Goal: Transaction & Acquisition: Purchase product/service

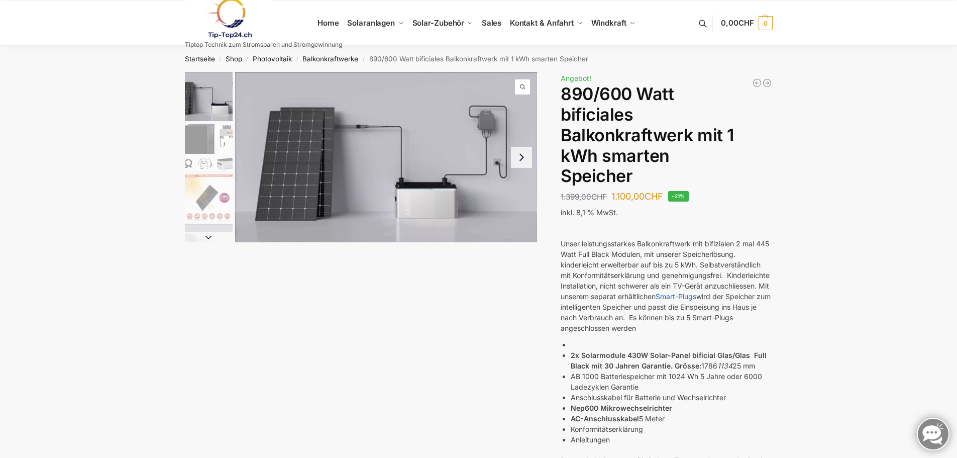
click at [523, 157] on button "Next slide" at bounding box center [521, 157] width 21 height 21
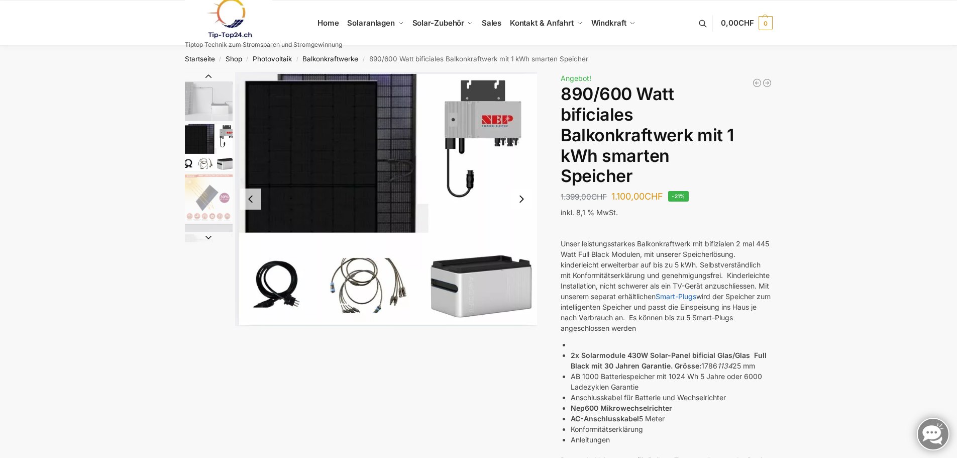
click at [525, 198] on button "Next slide" at bounding box center [521, 198] width 21 height 21
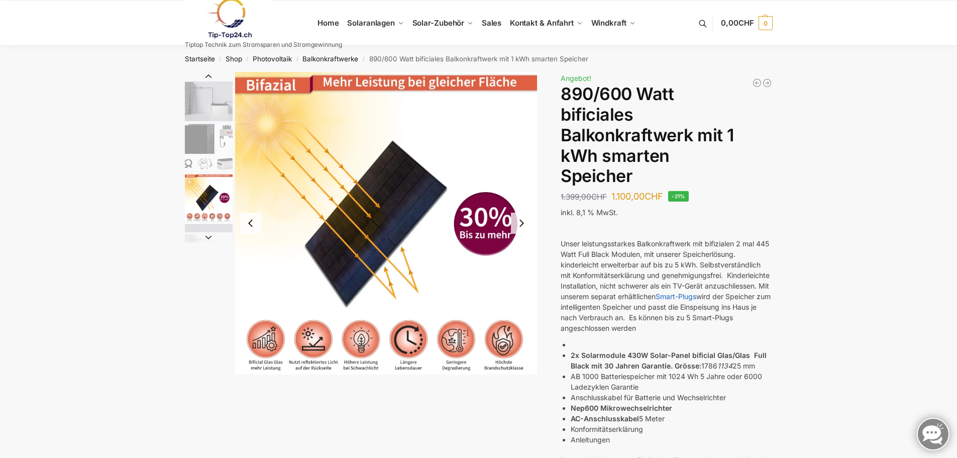
click at [525, 223] on button "Next slide" at bounding box center [521, 223] width 21 height 21
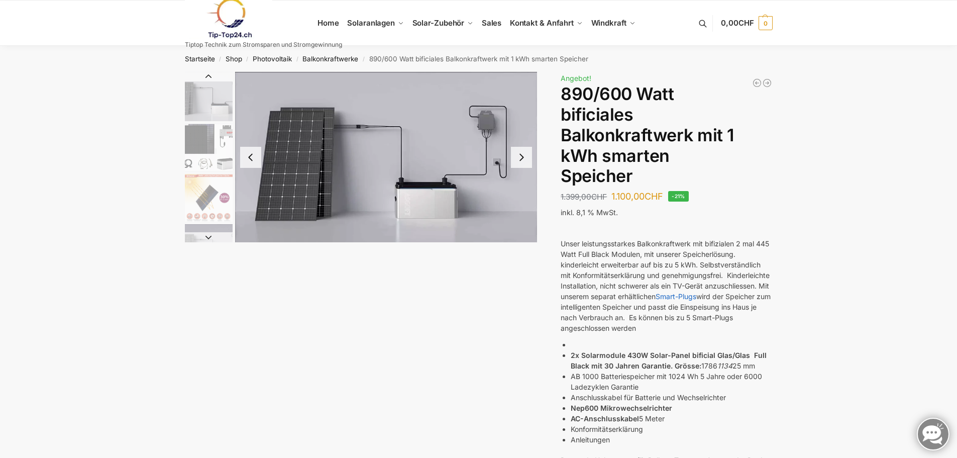
click at [486, 127] on img "4 / 7" at bounding box center [386, 157] width 303 height 170
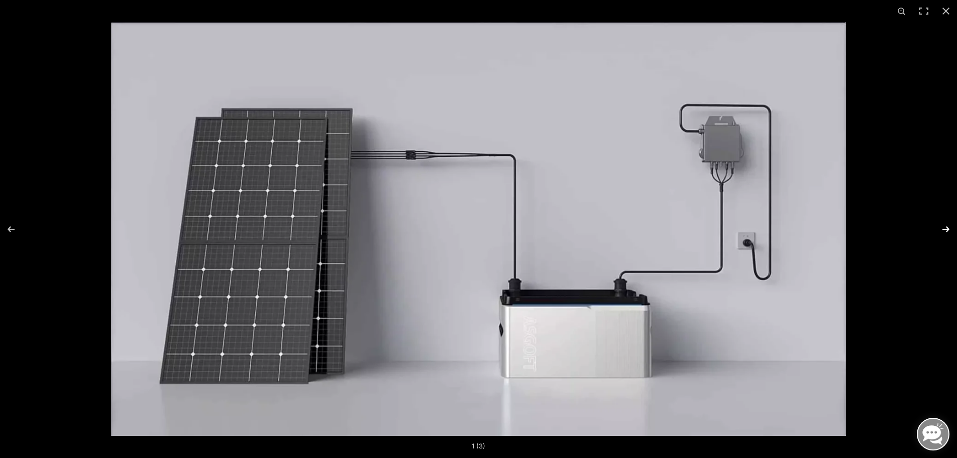
click at [944, 229] on button "Next (arrow right)" at bounding box center [939, 229] width 35 height 50
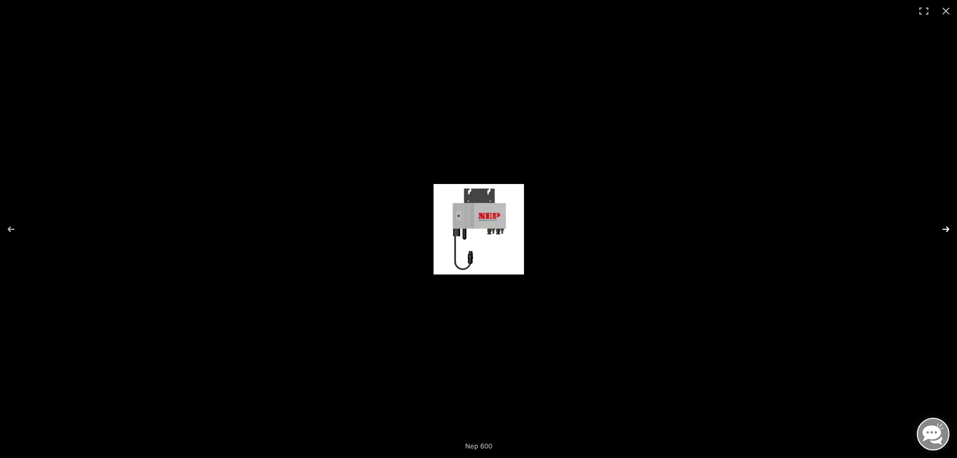
click at [944, 229] on button "Next (arrow right)" at bounding box center [939, 229] width 35 height 50
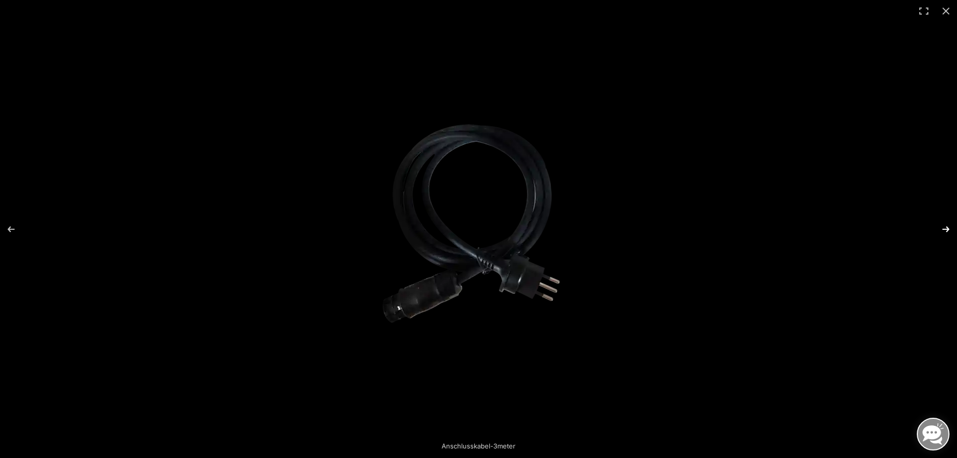
click at [942, 228] on button "Next (arrow right)" at bounding box center [939, 229] width 35 height 50
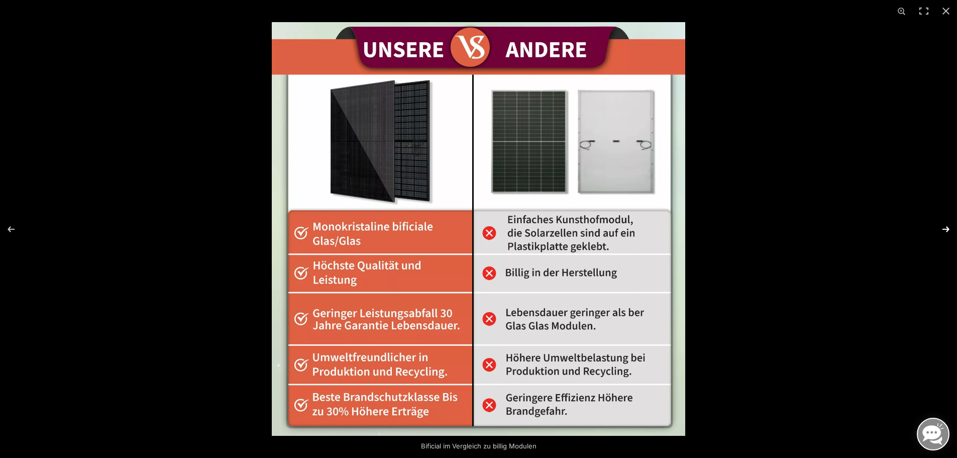
click at [940, 227] on button "Next (arrow right)" at bounding box center [939, 229] width 35 height 50
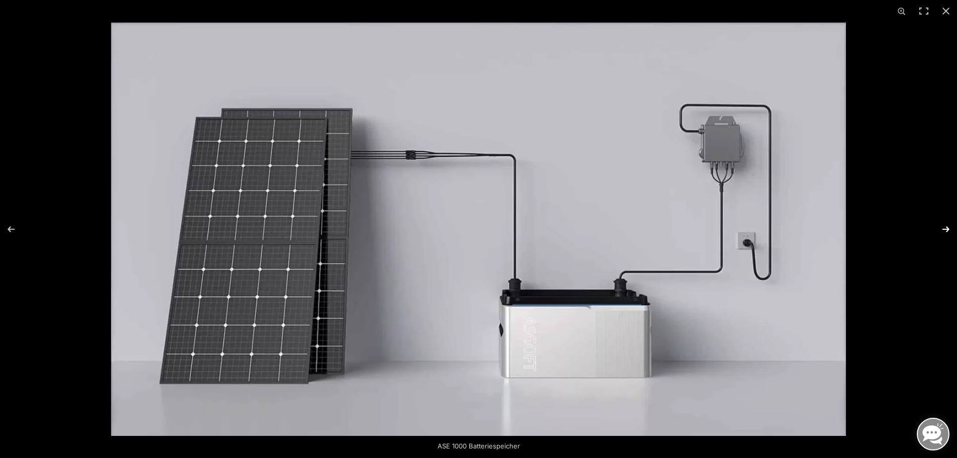
click at [935, 225] on button "Next (arrow right)" at bounding box center [939, 229] width 35 height 50
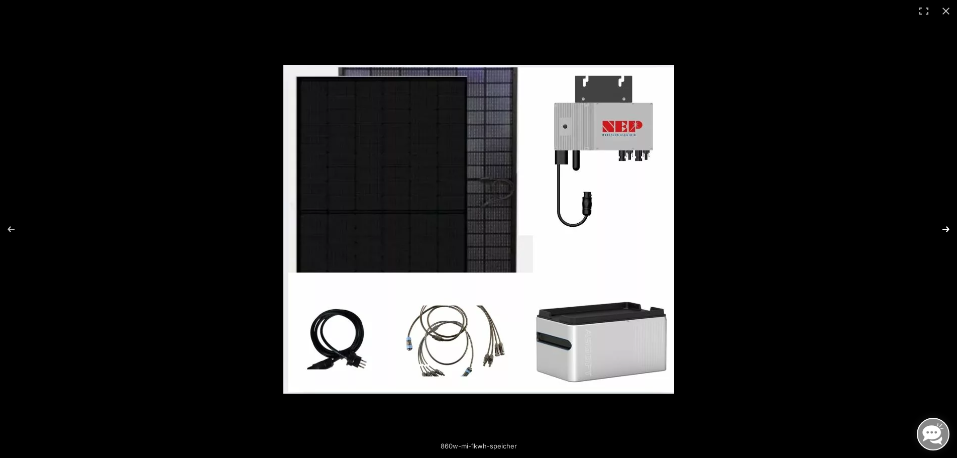
click at [929, 224] on button "Next (arrow right)" at bounding box center [939, 229] width 35 height 50
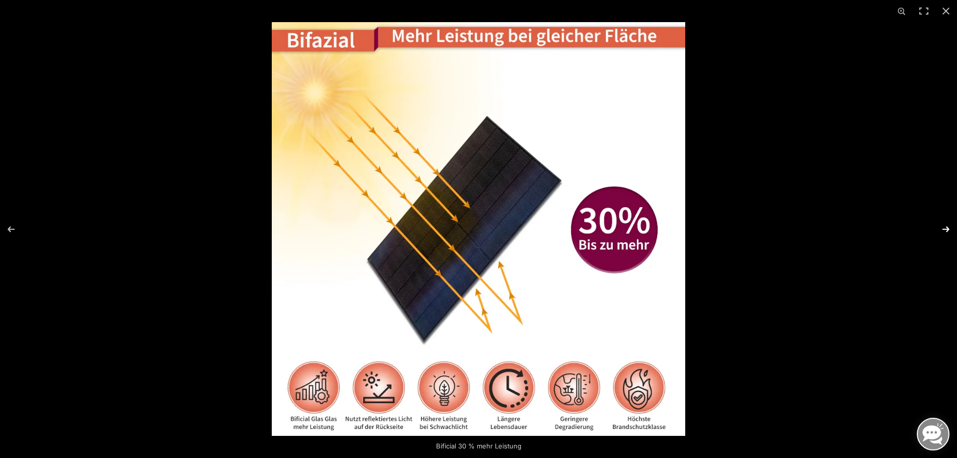
click at [927, 223] on button "Next (arrow right)" at bounding box center [939, 229] width 35 height 50
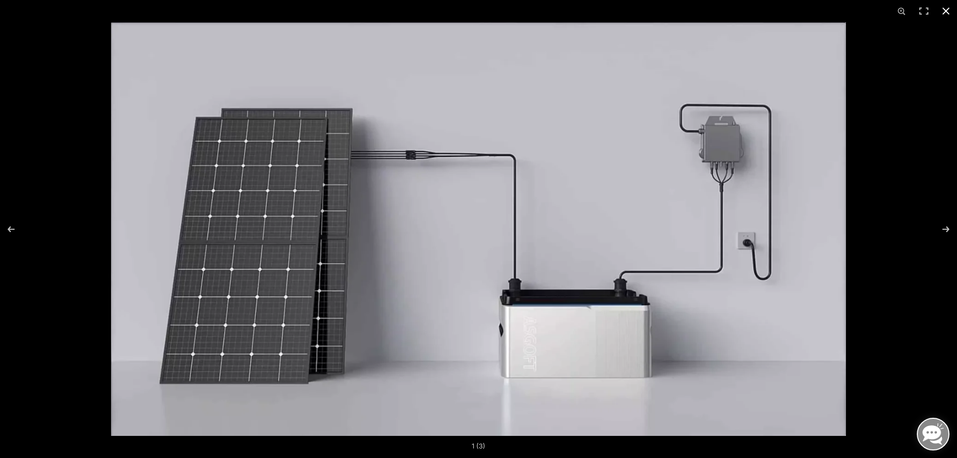
click at [945, 10] on button "Close (Esc)" at bounding box center [946, 11] width 22 height 22
